Goal: Information Seeking & Learning: Understand process/instructions

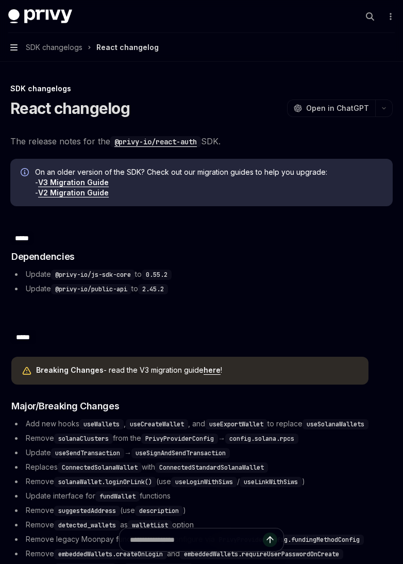
click at [12, 44] on icon "button" at bounding box center [13, 47] width 7 height 8
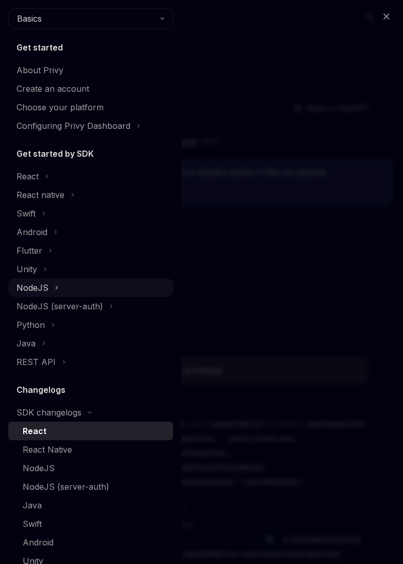
click at [63, 282] on div "NodeJS" at bounding box center [90, 288] width 165 height 19
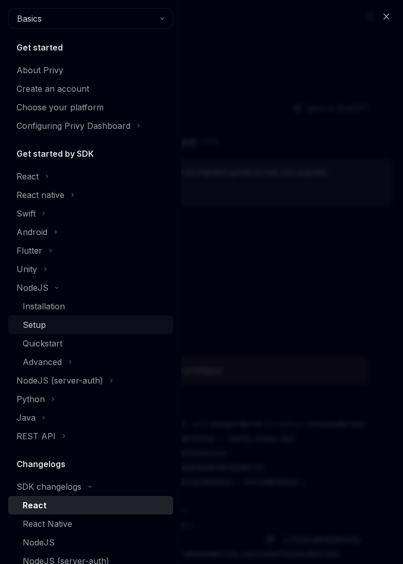
click at [63, 323] on div "Setup" at bounding box center [95, 325] width 144 height 12
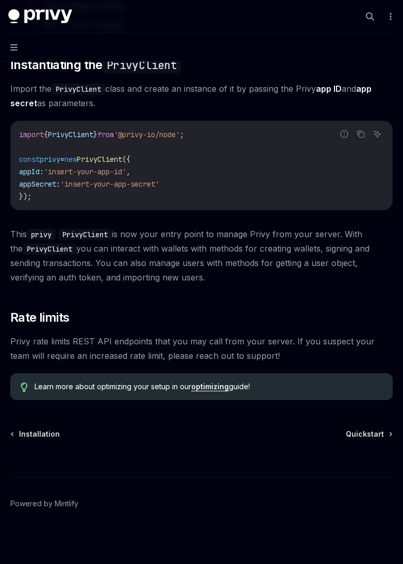
scroll to position [301, 0]
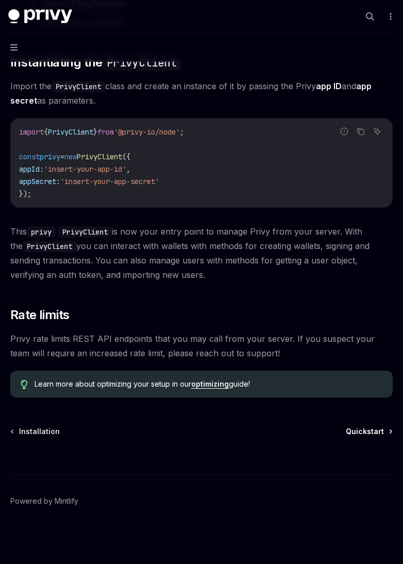
click at [376, 431] on span "Quickstart" at bounding box center [365, 432] width 38 height 10
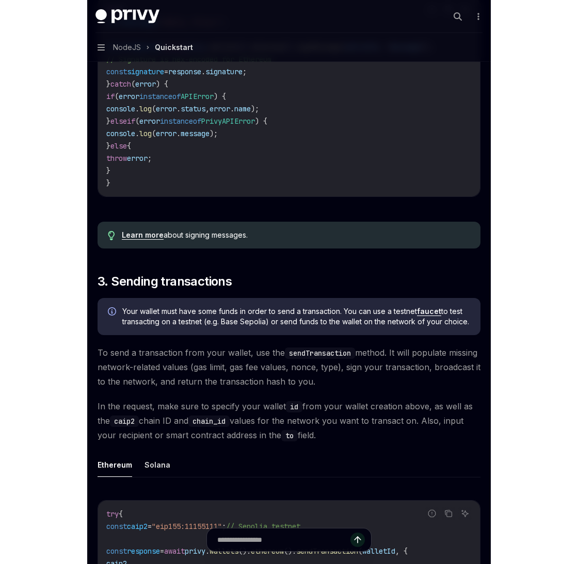
scroll to position [920, 0]
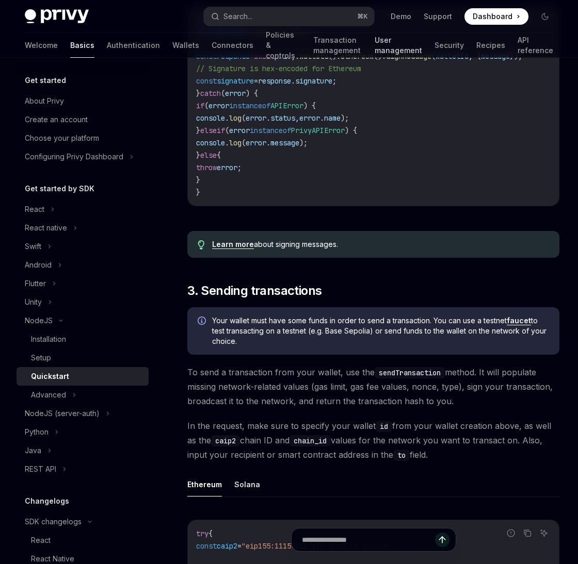
click at [403, 51] on link "User management" at bounding box center [398, 45] width 47 height 25
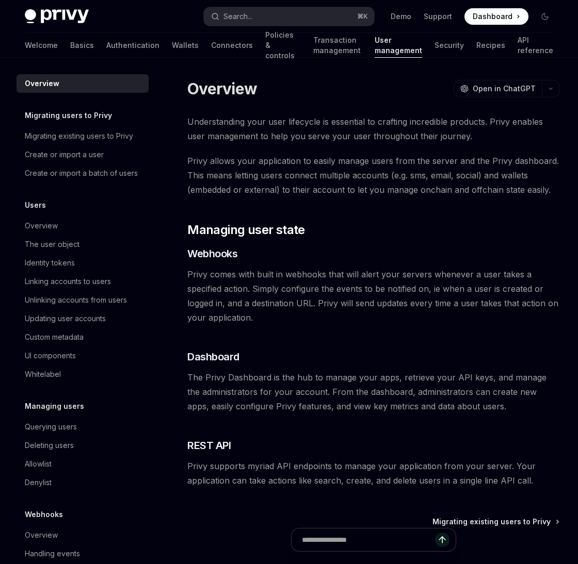
click at [169, 423] on div "Overview OpenAI Open in ChatGPT OpenAI Open in ChatGPT Understanding your user …" at bounding box center [277, 366] width 570 height 576
drag, startPoint x: 169, startPoint y: 423, endPoint x: 257, endPoint y: 383, distance: 96.3
click at [257, 383] on span "The Privy Dashboard is the hub to manage your apps, retrieve your API keys, and…" at bounding box center [373, 391] width 372 height 43
click at [56, 429] on div "Querying users" at bounding box center [51, 427] width 52 height 12
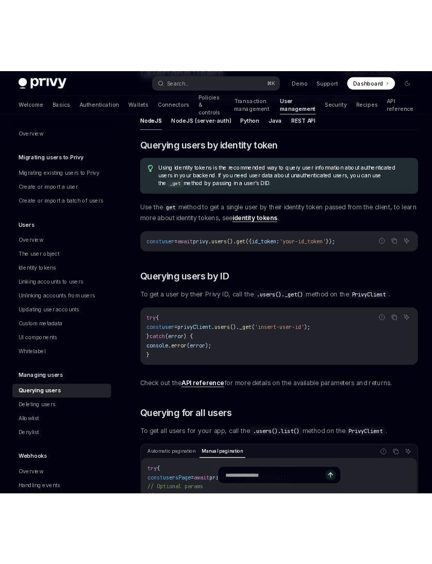
scroll to position [102, 0]
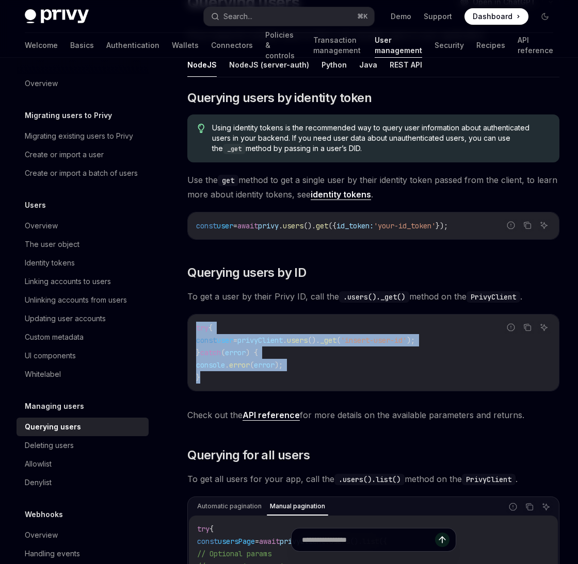
drag, startPoint x: 257, startPoint y: 383, endPoint x: 189, endPoint y: 326, distance: 88.6
click at [189, 326] on div "try { const user = privyClient . users (). _get ( 'insert-user-id' ); } catch (…" at bounding box center [373, 353] width 371 height 76
copy code "try { const user = privyClient . users (). _get ( 'insert-user-id' ); } catch (…"
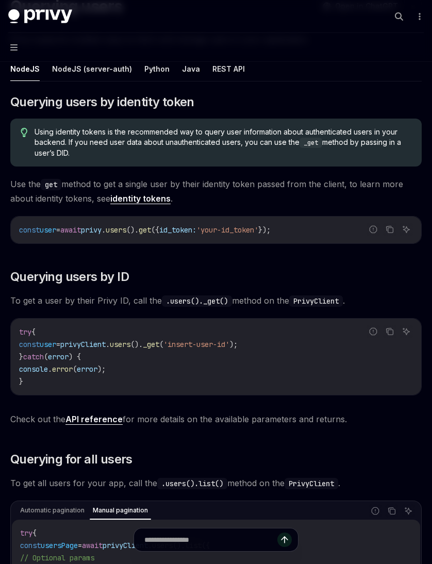
click at [106, 347] on span "privyClient" at bounding box center [82, 344] width 45 height 9
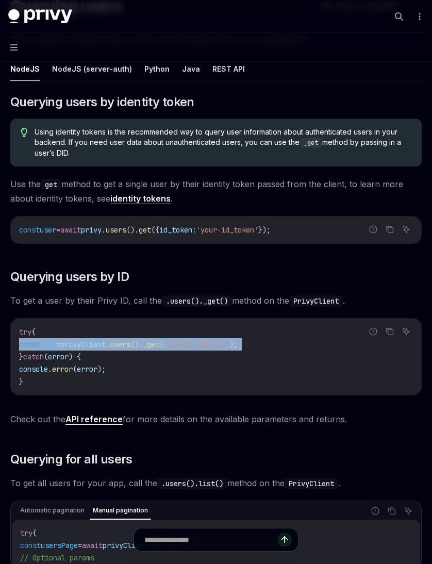
click at [106, 347] on span "privyClient" at bounding box center [82, 344] width 45 height 9
copy code "const user = privyClient . users (). _get ( 'insert-user-id' );"
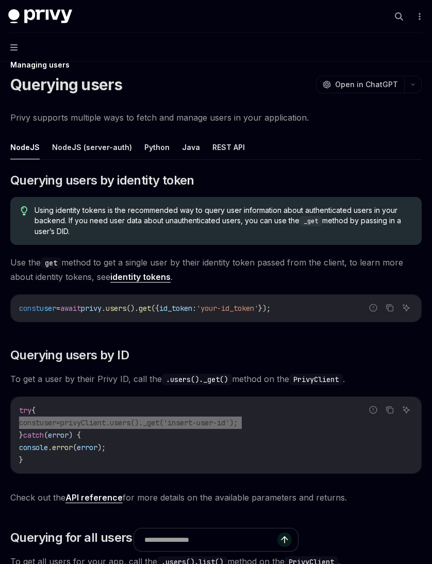
scroll to position [0, 0]
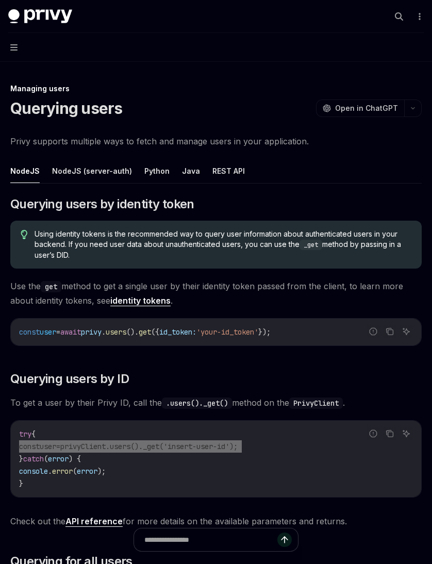
type textarea "*"
